Goal: Task Accomplishment & Management: Use online tool/utility

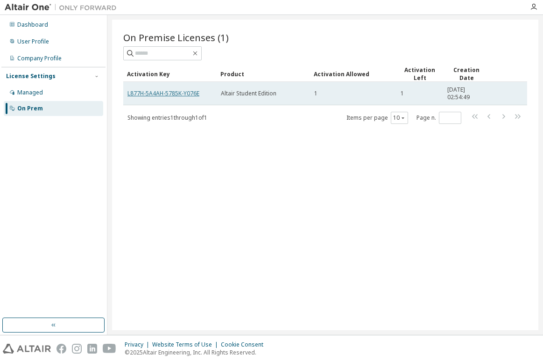
click at [167, 91] on link "L877H-5A4AH-5785K-Y076E" at bounding box center [164, 93] width 72 height 8
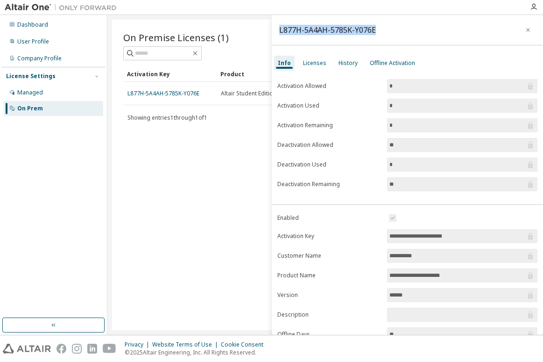
drag, startPoint x: 281, startPoint y: 30, endPoint x: 374, endPoint y: 33, distance: 93.5
click at [374, 33] on div "L877H-5A4AH-5785K-Y076E" at bounding box center [327, 29] width 97 height 7
copy div "L877H-5A4AH-5785K-Y076E"
click at [428, 37] on div "L877H-5A4AH-5785K-Y076E" at bounding box center [408, 30] width 272 height 30
click at [251, 160] on div "On Premise Licenses (1) Clear Load Save Save As Field Operator Value Select fil…" at bounding box center [325, 175] width 427 height 310
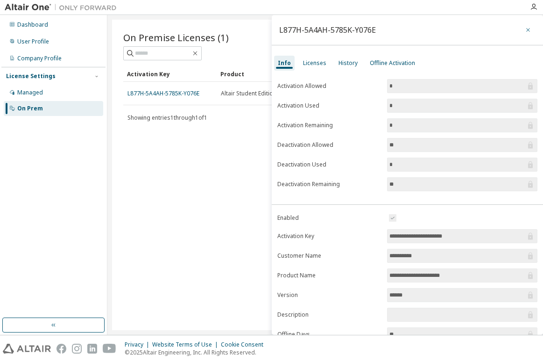
click at [525, 29] on icon "button" at bounding box center [528, 29] width 7 height 7
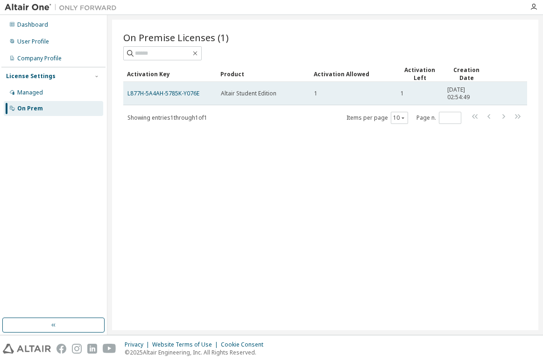
click at [322, 96] on div "1" at bounding box center [353, 93] width 78 height 7
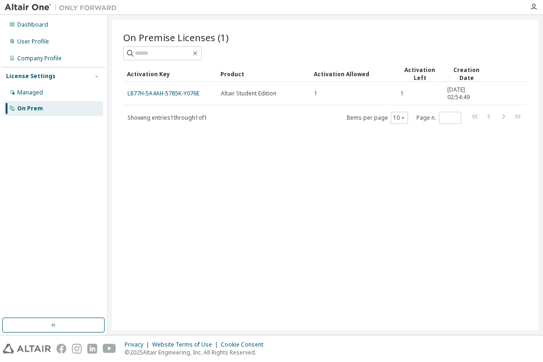
click at [403, 217] on div "On Premise Licenses (1) Clear Load Save Save As Field Operator Value Select fil…" at bounding box center [325, 175] width 427 height 310
click at [47, 104] on div "On Prem" at bounding box center [54, 108] width 100 height 15
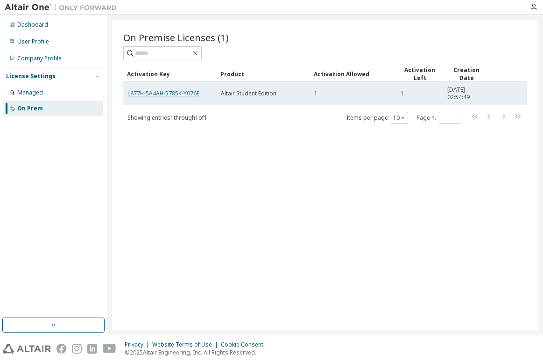
click at [158, 93] on link "L877H-5A4AH-5785K-Y076E" at bounding box center [164, 93] width 72 height 8
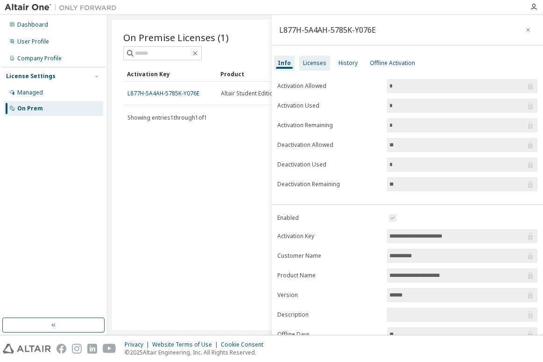
click at [308, 64] on div "Licenses" at bounding box center [314, 62] width 23 height 7
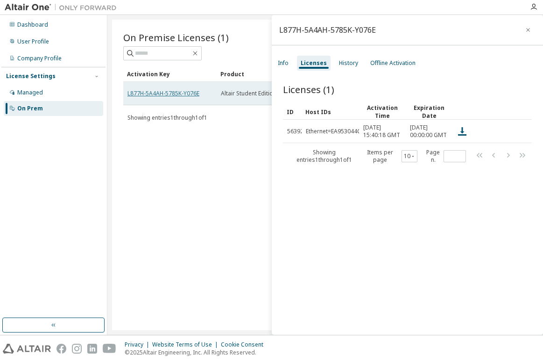
click at [178, 93] on link "L877H-5A4AH-5785K-Y076E" at bounding box center [164, 93] width 72 height 8
